Goal: Task Accomplishment & Management: Use online tool/utility

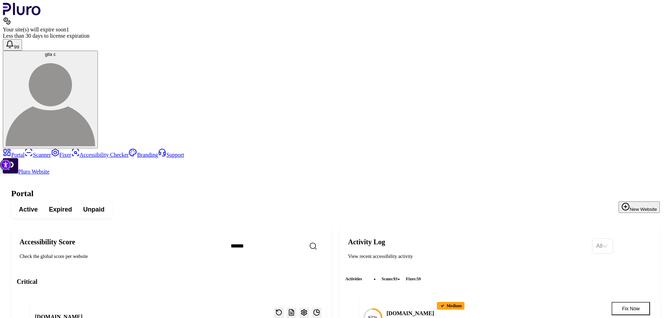
scroll to position [1263, 0]
click at [24, 152] on link "Scanner" at bounding box center [37, 155] width 27 height 6
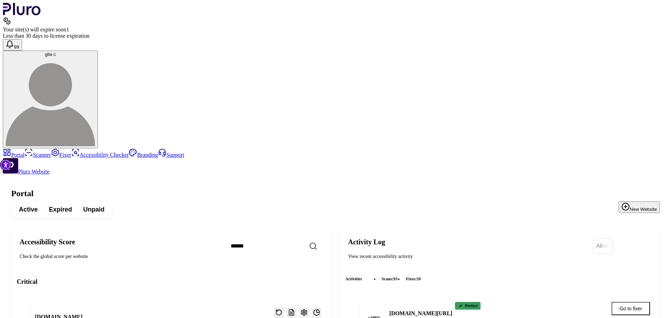
click at [26, 152] on link "Scanner" at bounding box center [37, 155] width 27 height 6
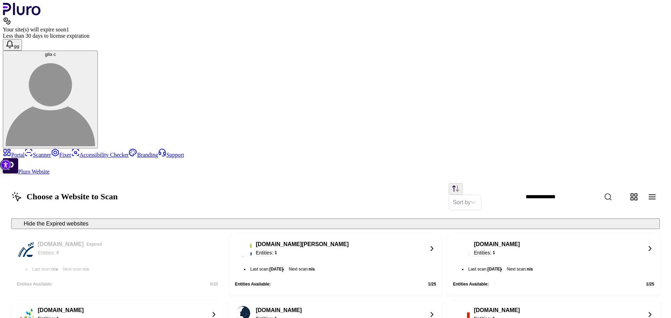
scroll to position [576, 0]
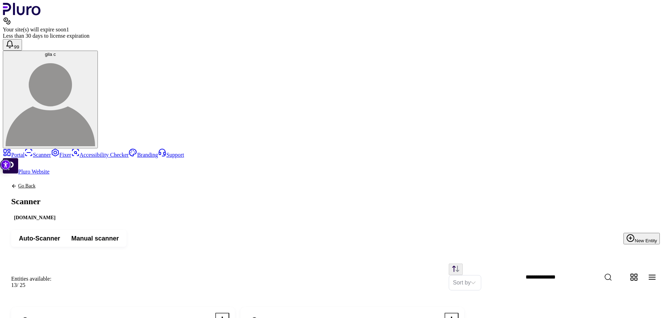
click at [324, 222] on div "Auto-Scanner Manual scanner New Entity" at bounding box center [336, 239] width 666 height 34
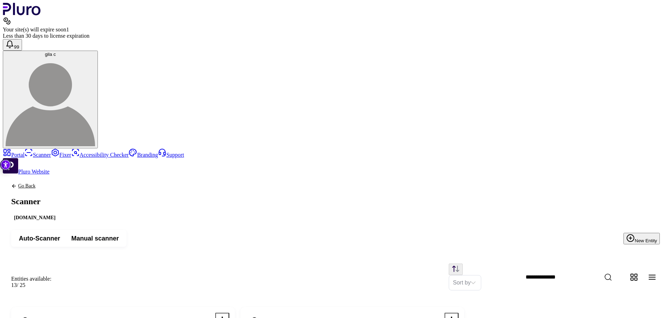
scroll to position [105, 0]
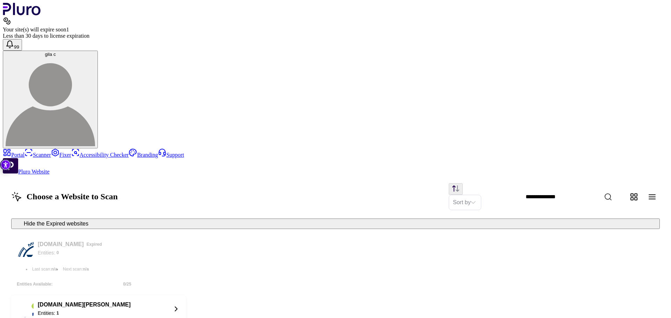
scroll to position [590, 0]
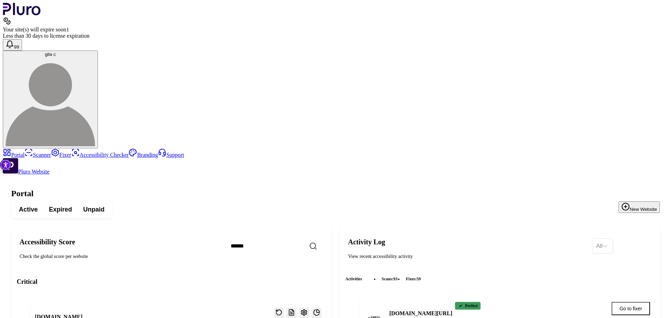
scroll to position [1314, 0]
click at [24, 152] on link "Scanner" at bounding box center [37, 155] width 27 height 6
click at [36, 152] on link "Scanner" at bounding box center [37, 155] width 27 height 6
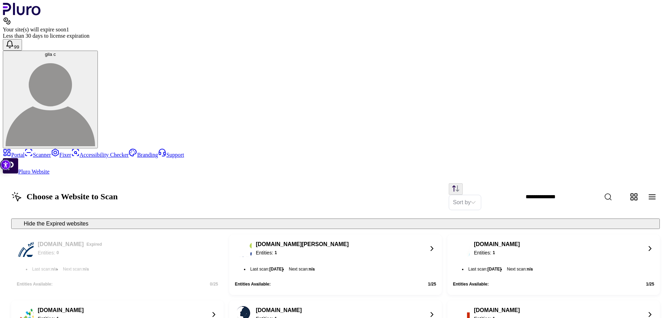
scroll to position [472, 0]
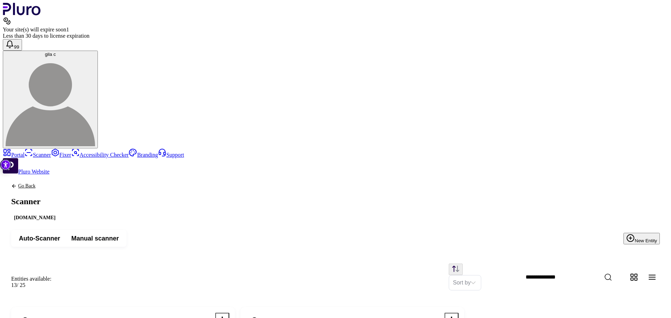
scroll to position [105, 0]
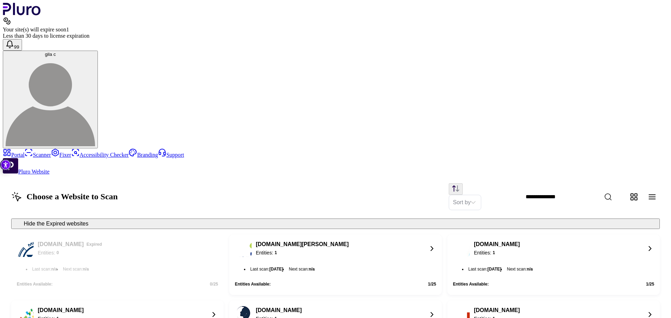
scroll to position [590, 0]
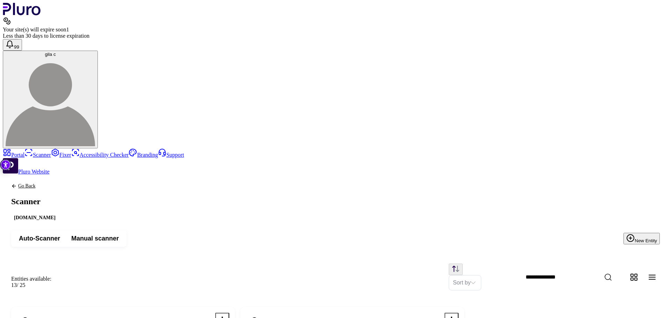
scroll to position [116, 0]
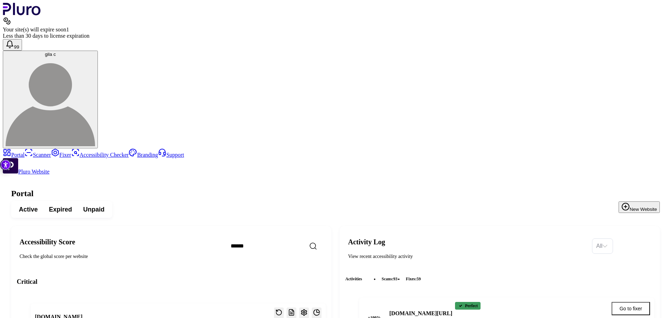
click at [24, 152] on link "Scanner" at bounding box center [37, 155] width 27 height 6
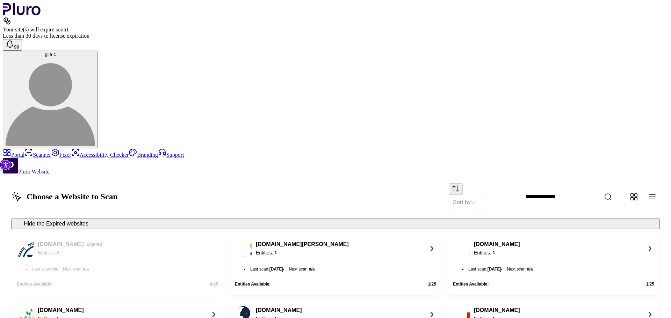
scroll to position [590, 0]
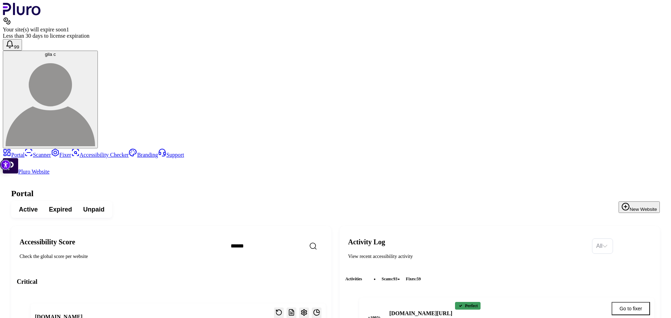
scroll to position [1263, 0]
click at [35, 152] on link "Scanner" at bounding box center [37, 155] width 27 height 6
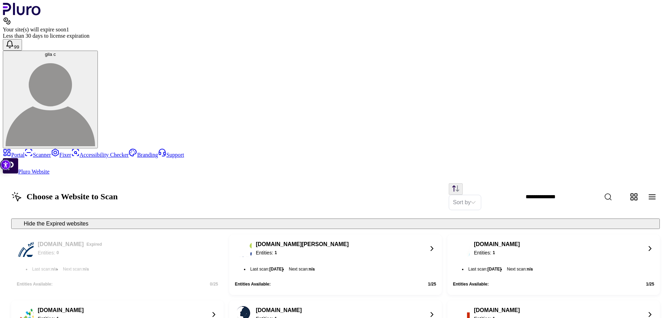
scroll to position [472, 0]
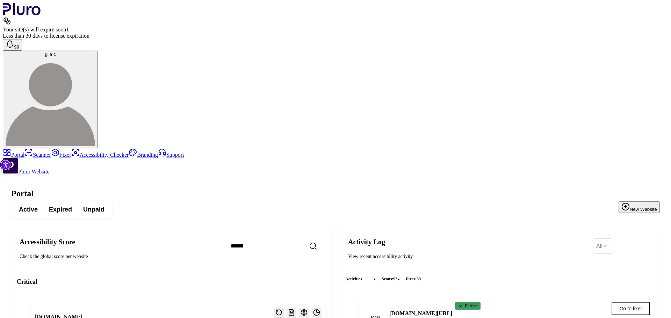
scroll to position [1301, 0]
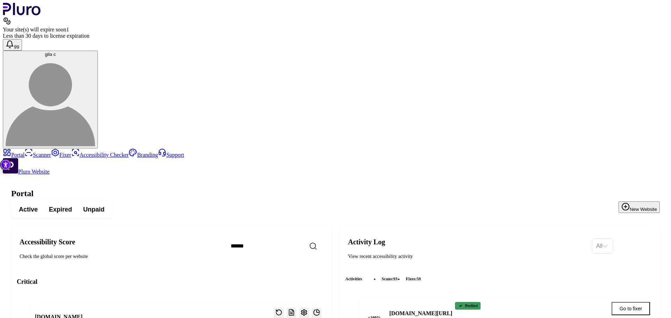
scroll to position [1301, 0]
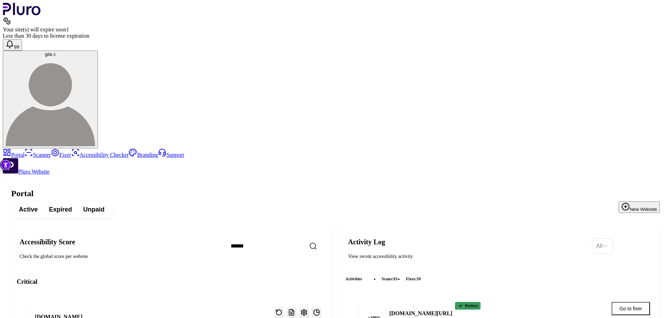
scroll to position [1264, 0]
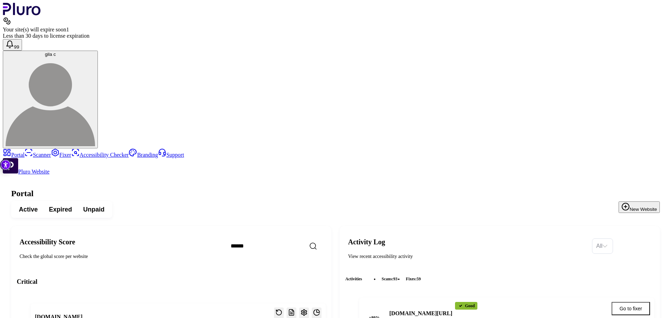
scroll to position [1301, 0]
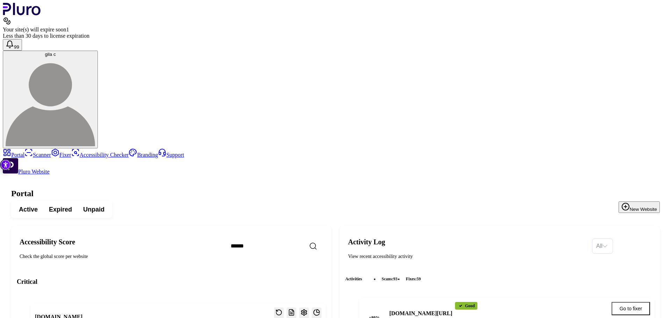
scroll to position [1333, 0]
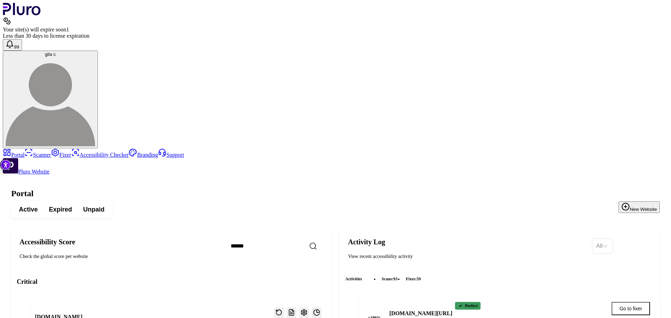
scroll to position [1368, 0]
